Goal: Task Accomplishment & Management: Manage account settings

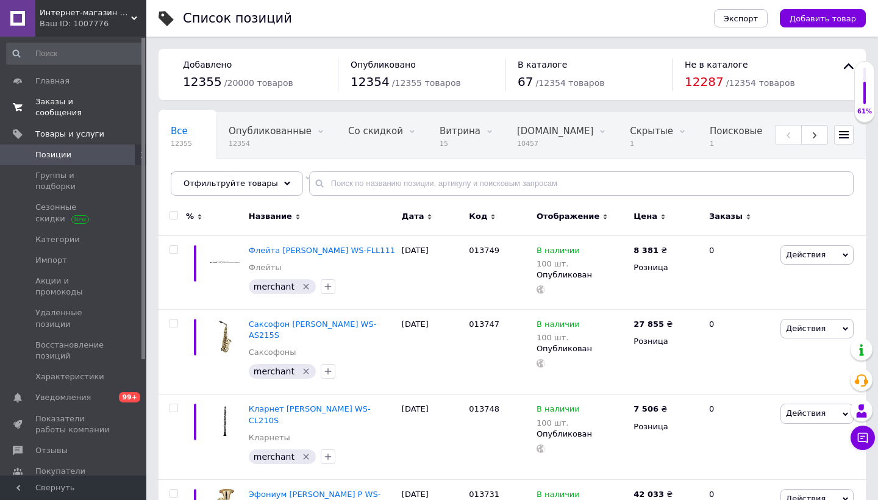
click at [60, 115] on span "Заказы и сообщения" at bounding box center [73, 107] width 77 height 22
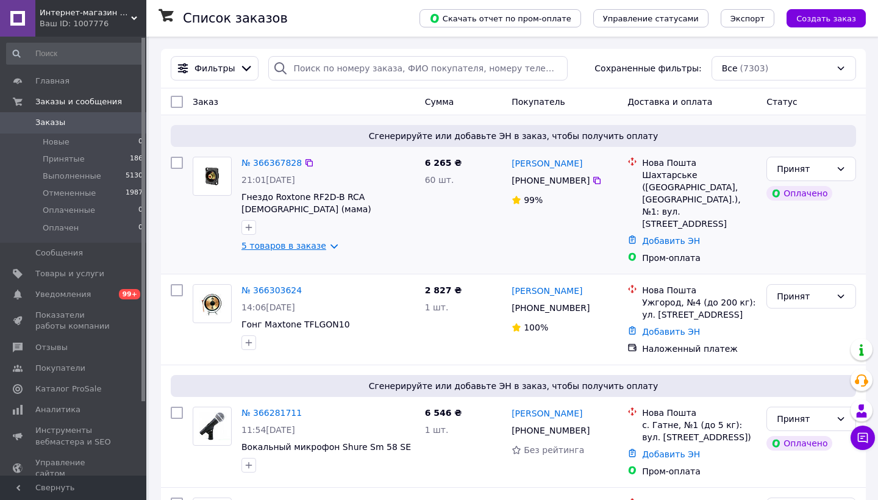
click at [302, 244] on link "5 товаров в заказе" at bounding box center [284, 246] width 85 height 10
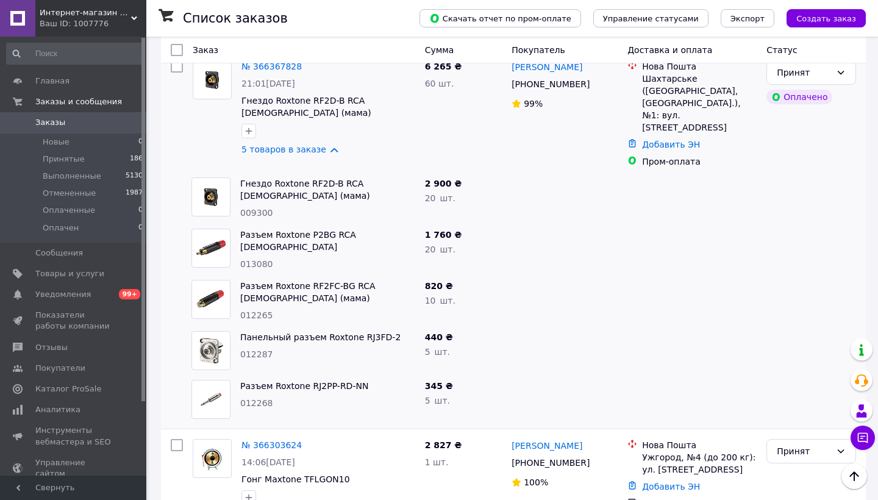
scroll to position [107, 0]
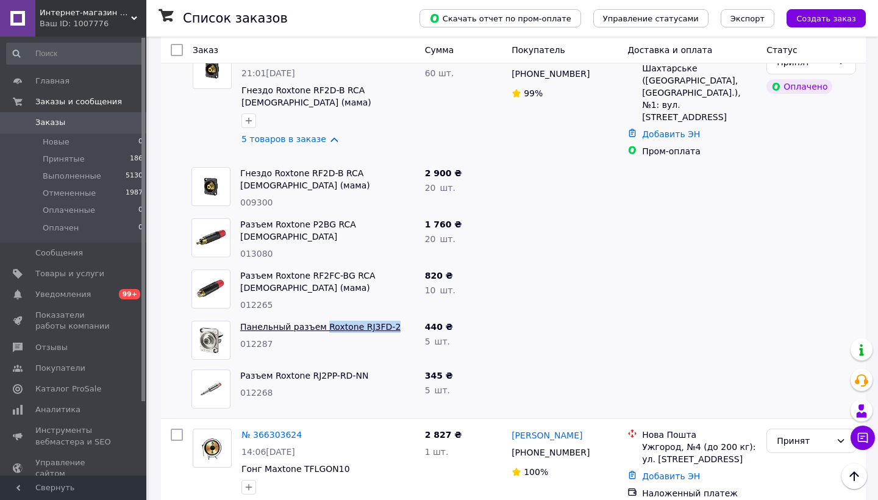
drag, startPoint x: 398, startPoint y: 313, endPoint x: 323, endPoint y: 315, distance: 75.0
click at [323, 321] on span "Панельный разъем Roxtone RJ3FD-2" at bounding box center [327, 327] width 175 height 12
copy link "Roxtone RJ3FD-2"
drag, startPoint x: 370, startPoint y: 363, endPoint x: 274, endPoint y: 362, distance: 96.4
click at [274, 370] on span "Разъем Roxtone RJ2PP-RD-NN" at bounding box center [327, 376] width 175 height 12
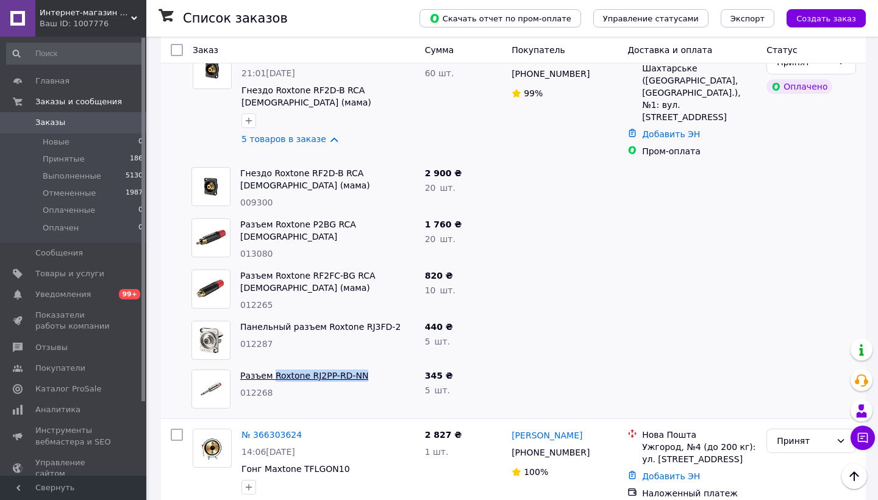
copy link "Roxtone RJ2PP-RD-NN"
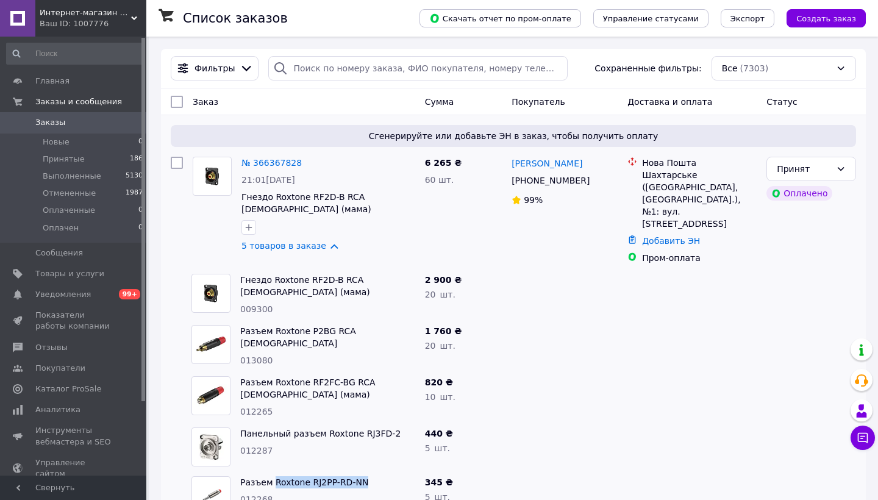
scroll to position [0, 0]
drag, startPoint x: 737, startPoint y: 215, endPoint x: 641, endPoint y: 176, distance: 103.7
click at [641, 176] on div "Нова Пошта Шахтарське ([GEOGRAPHIC_DATA], [GEOGRAPHIC_DATA].), №1: вул. [STREET…" at bounding box center [700, 193] width 120 height 73
copy div "Шахтарське ([GEOGRAPHIC_DATA], [GEOGRAPHIC_DATA].), №1: вул. [STREET_ADDRESS]"
drag, startPoint x: 581, startPoint y: 165, endPoint x: 512, endPoint y: 165, distance: 68.9
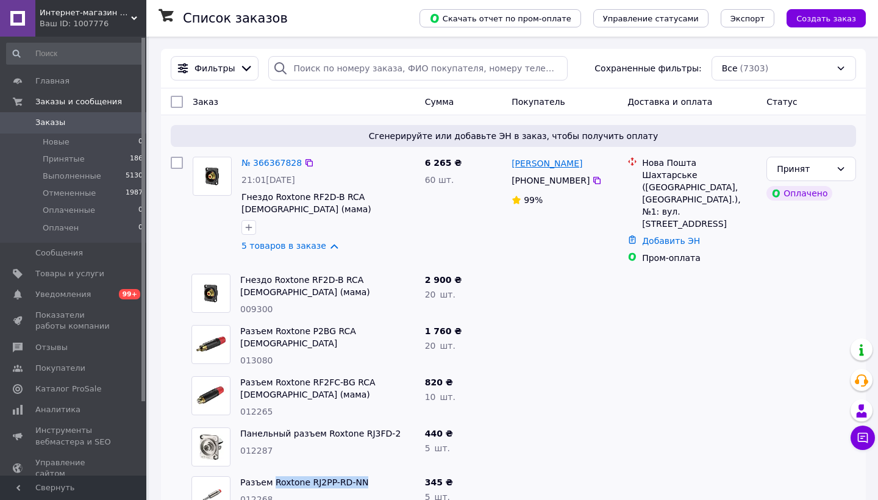
click at [512, 165] on div "[PERSON_NAME]" at bounding box center [564, 163] width 109 height 15
copy link "[PERSON_NAME]"
click at [595, 174] on div "[PHONE_NUMBER]" at bounding box center [564, 180] width 109 height 15
click at [595, 181] on icon at bounding box center [596, 180] width 7 height 7
click at [74, 128] on link "Заказы 0" at bounding box center [75, 122] width 150 height 21
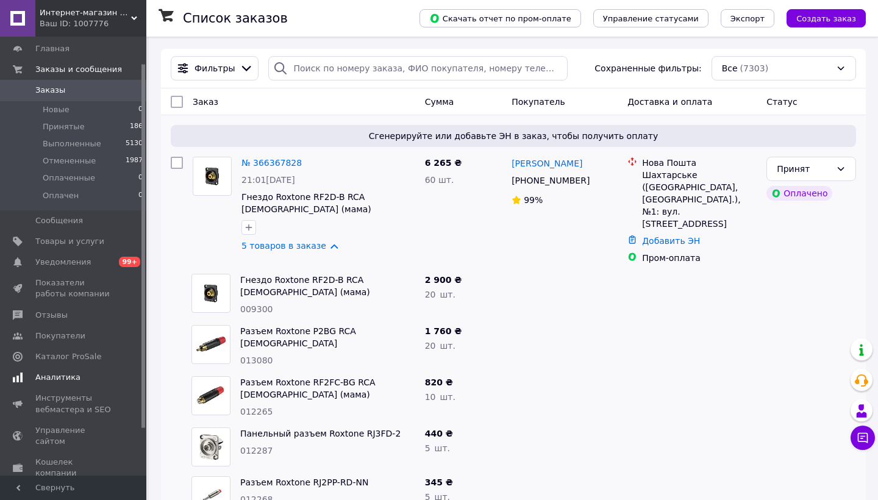
scroll to position [32, 0]
click at [74, 378] on span "Аналитика" at bounding box center [57, 378] width 45 height 11
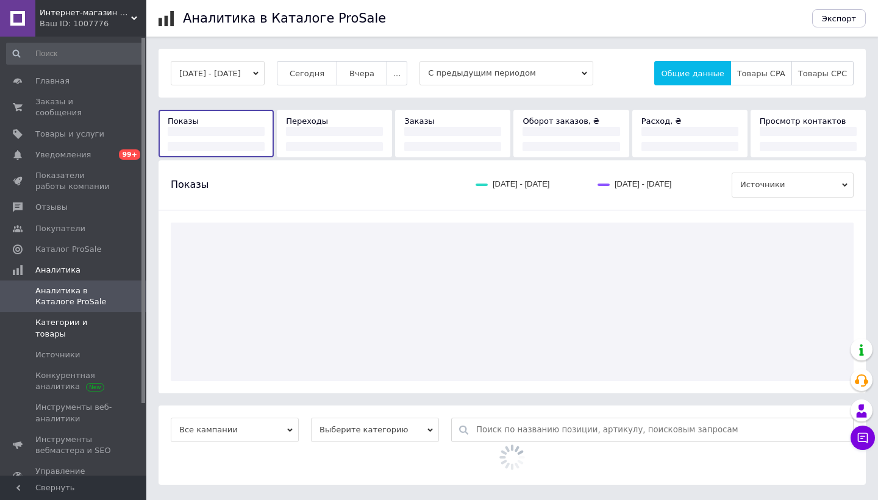
click at [90, 326] on span "Категории и товары" at bounding box center [73, 328] width 77 height 22
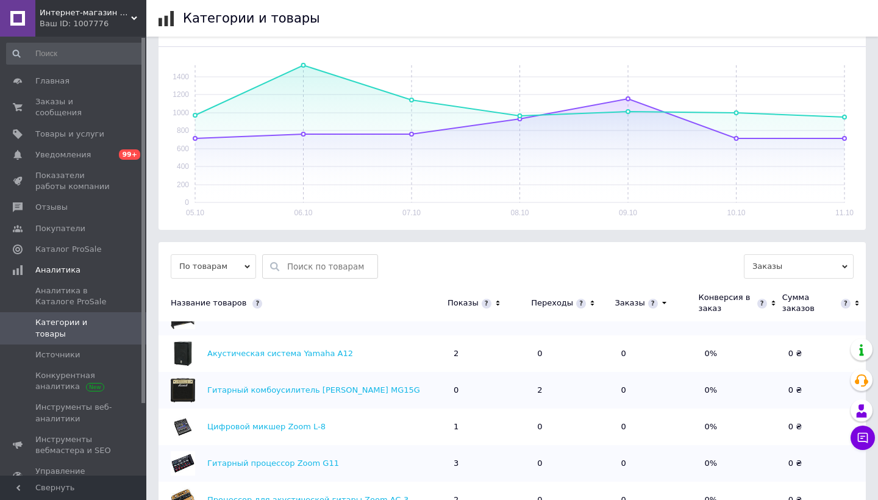
scroll to position [166, 0]
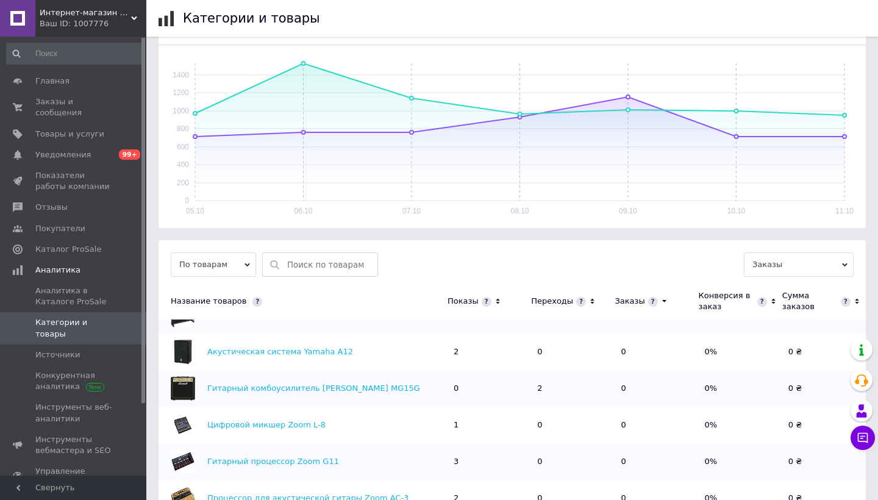
click at [494, 298] on icon at bounding box center [498, 301] width 8 height 10
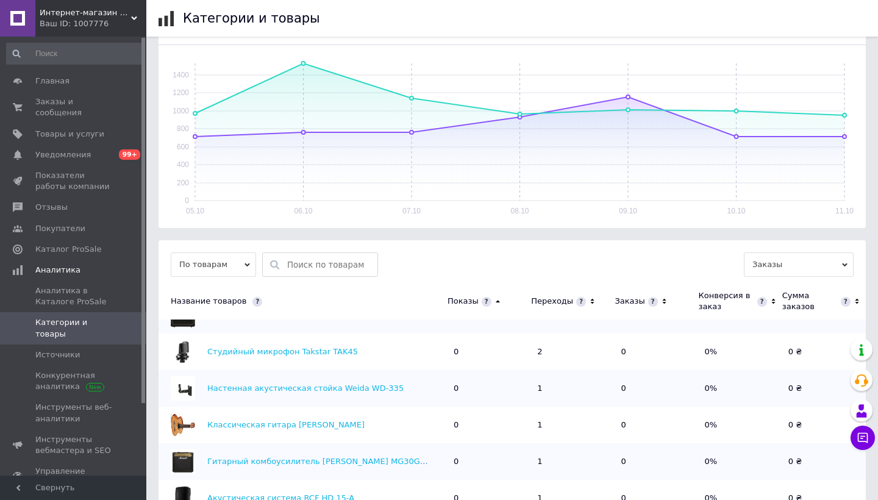
click at [494, 298] on icon at bounding box center [498, 301] width 8 height 10
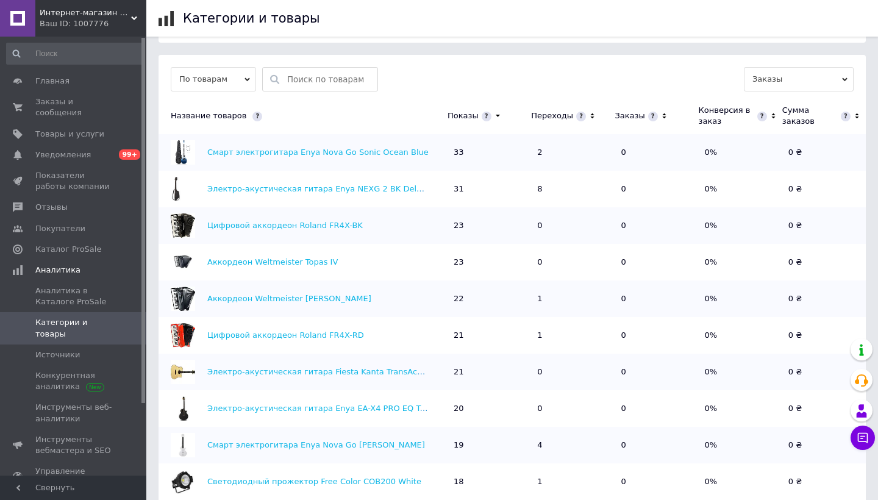
scroll to position [0, 0]
click at [589, 113] on icon at bounding box center [593, 116] width 8 height 10
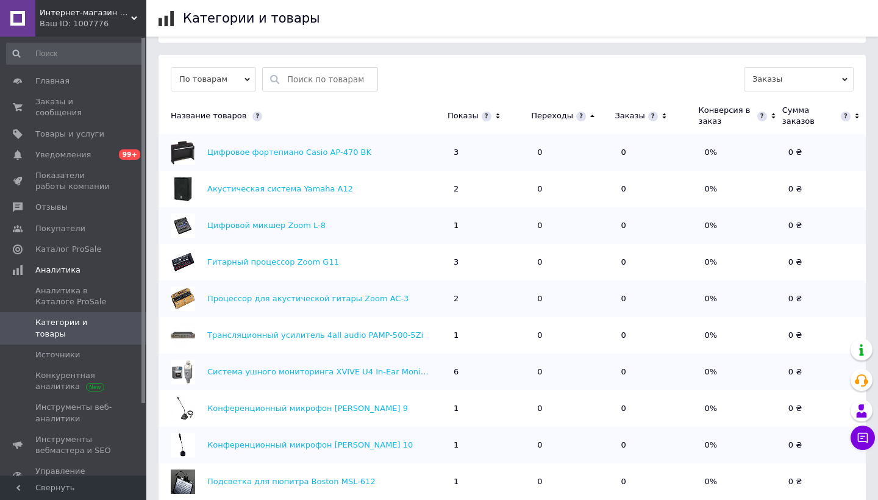
click at [589, 113] on icon at bounding box center [593, 116] width 8 height 10
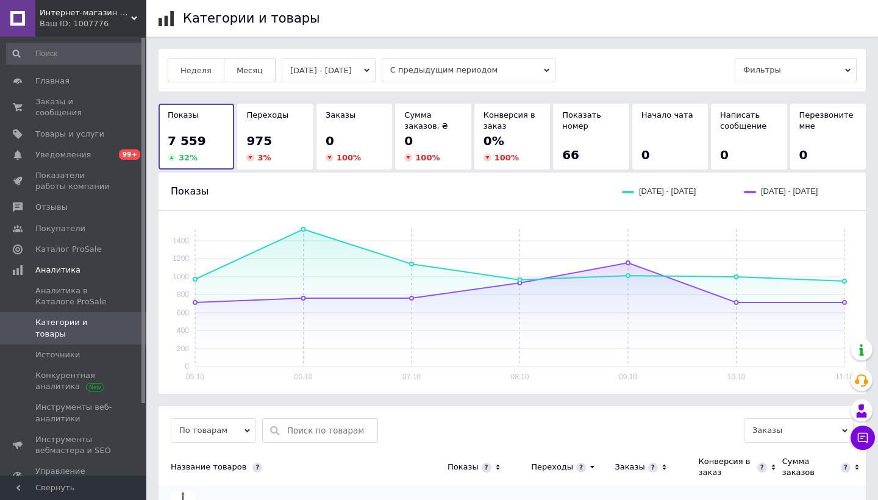
click at [332, 66] on button "[DATE] - [DATE]" at bounding box center [329, 70] width 94 height 24
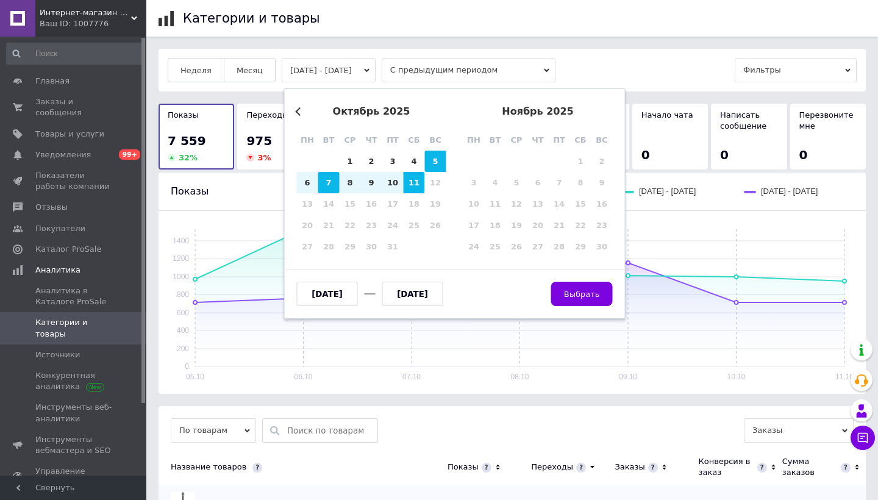
click at [328, 180] on div "7" at bounding box center [328, 182] width 21 height 21
type input "[DATE]"
click at [413, 184] on div "11" at bounding box center [414, 182] width 21 height 21
type input "[DATE]"
click at [573, 292] on span "Выбрать" at bounding box center [582, 294] width 36 height 9
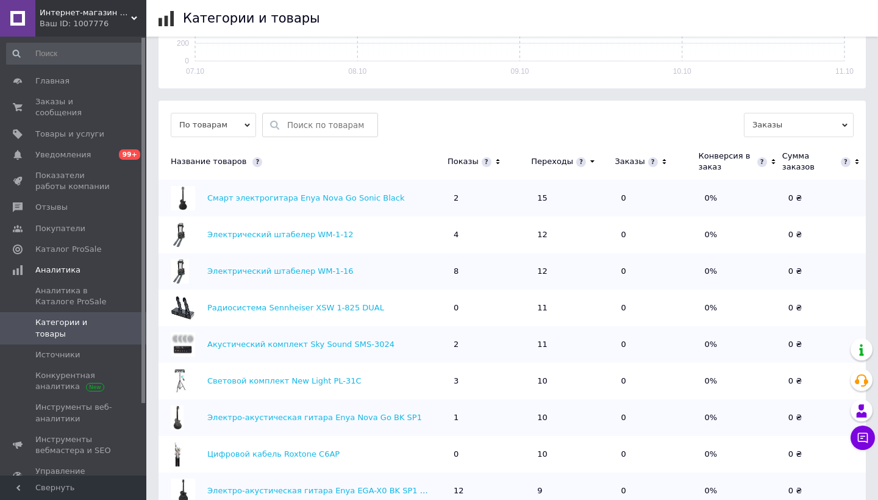
scroll to position [322, 0]
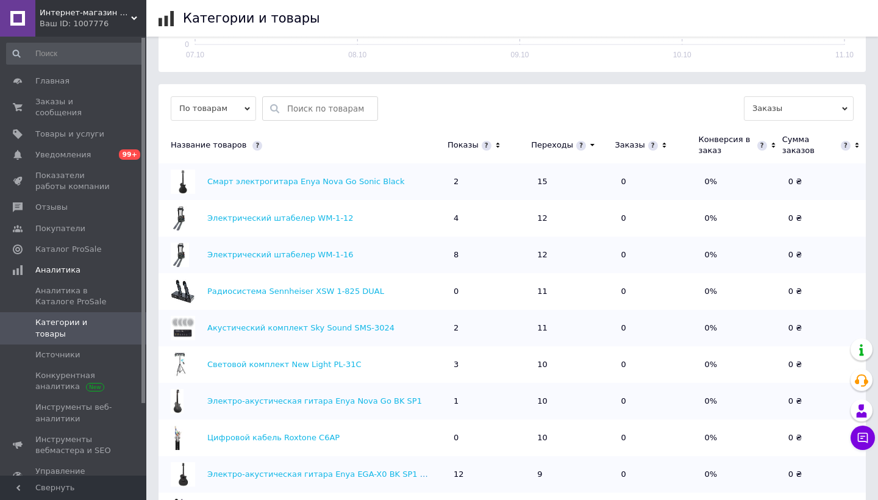
click at [590, 144] on icon at bounding box center [592, 145] width 4 height 2
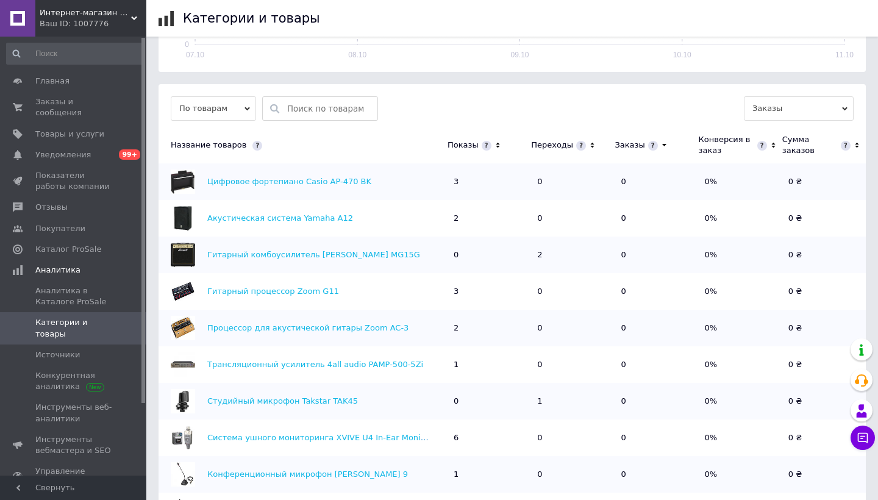
click at [590, 143] on icon at bounding box center [592, 145] width 4 height 5
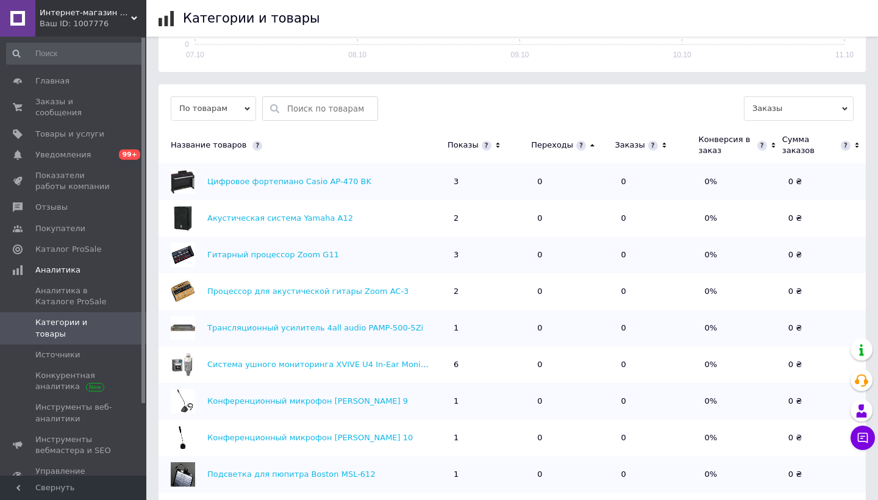
click at [589, 143] on icon at bounding box center [593, 145] width 8 height 10
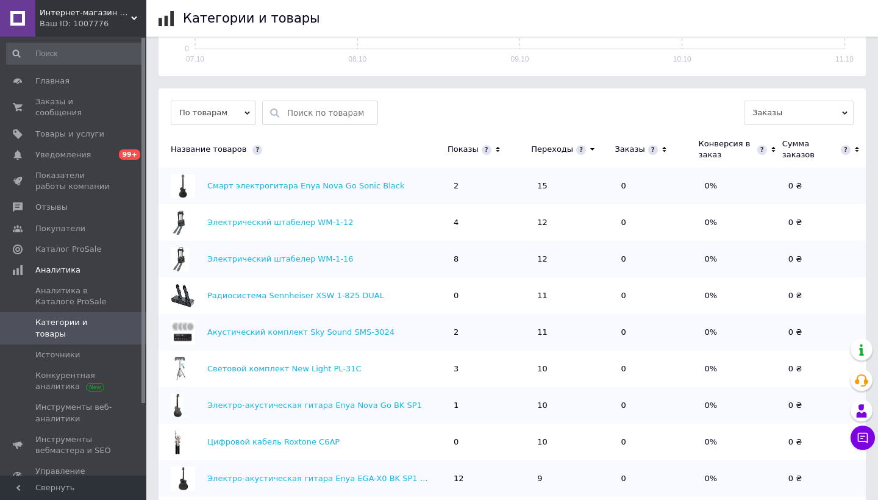
scroll to position [308, 0]
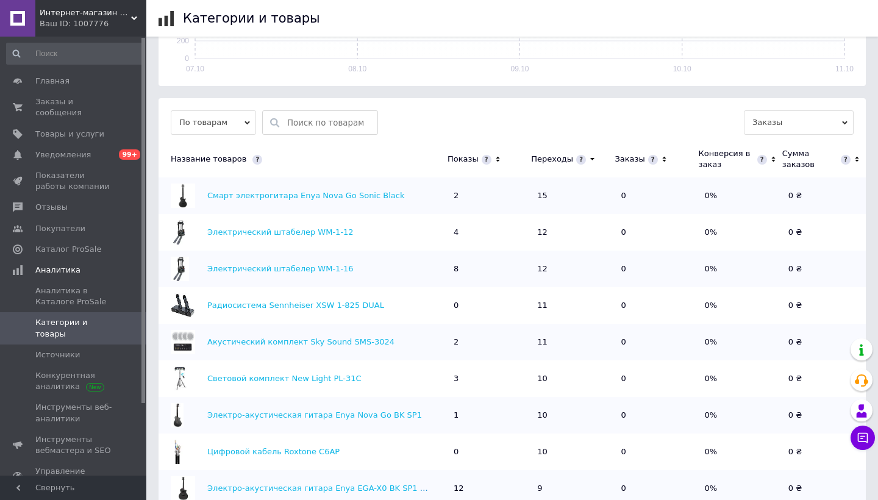
click at [494, 159] on icon at bounding box center [498, 159] width 8 height 10
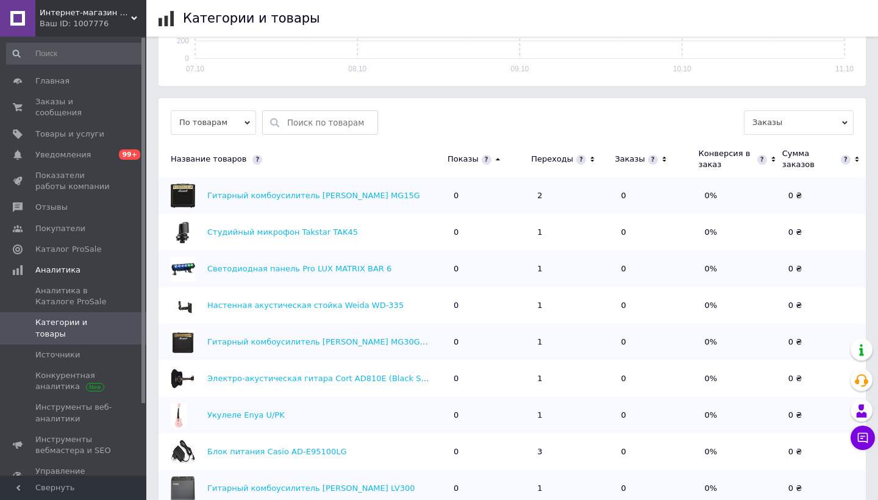
click at [494, 159] on icon at bounding box center [498, 159] width 8 height 10
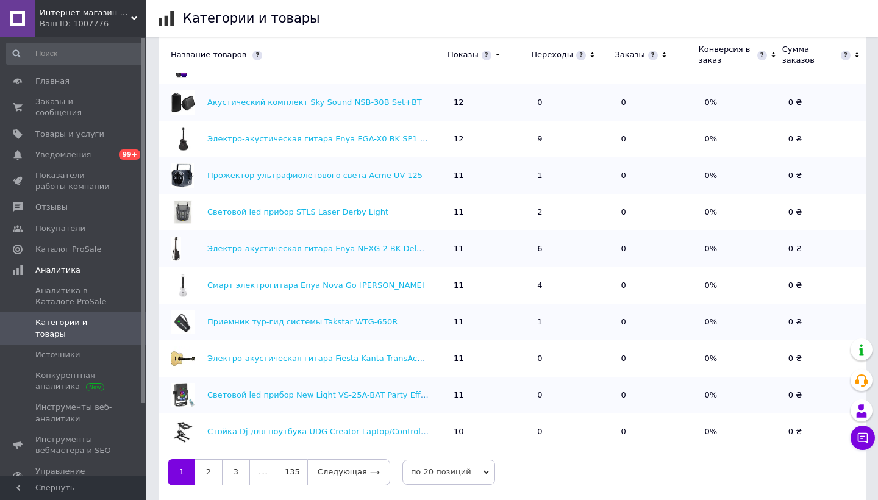
scroll to position [422, 0]
